Goal: Task Accomplishment & Management: Manage account settings

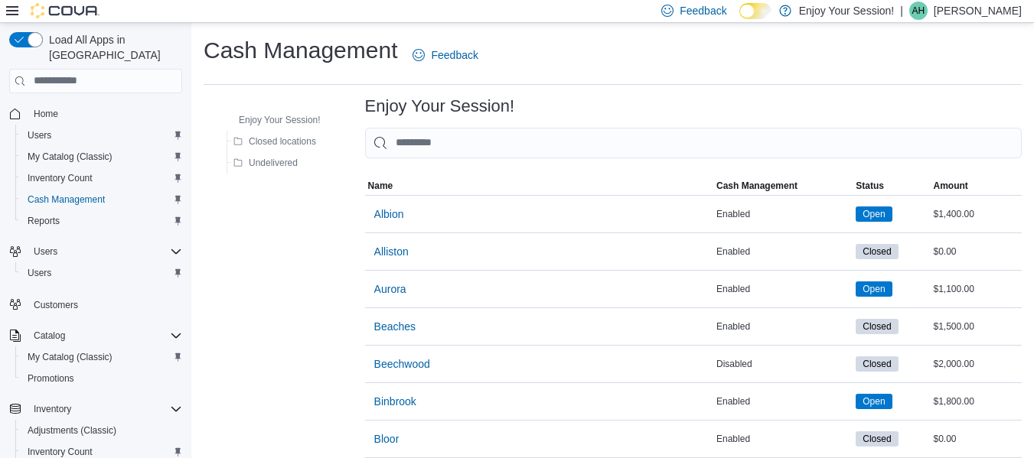
scroll to position [297, 0]
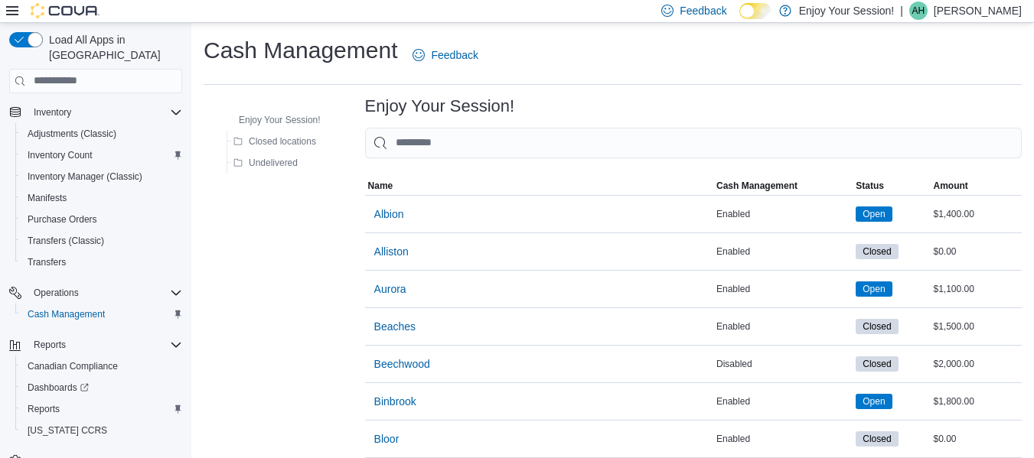
click at [999, 11] on p "[PERSON_NAME]" at bounding box center [978, 11] width 88 height 18
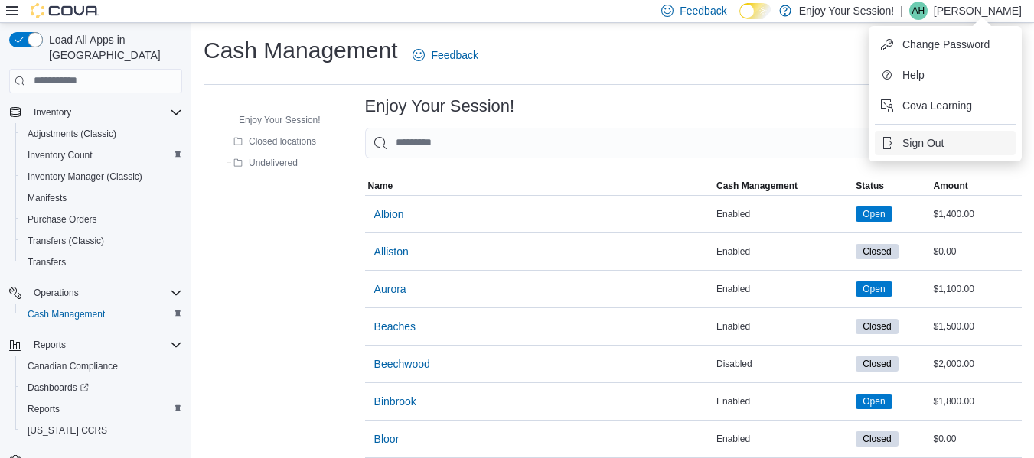
click at [910, 145] on span "Sign Out" at bounding box center [922, 142] width 41 height 15
